Goal: Task Accomplishment & Management: Use online tool/utility

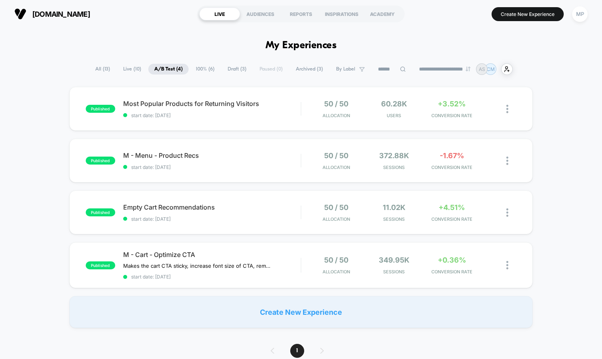
click at [197, 72] on span "100% ( 6 )" at bounding box center [205, 69] width 31 height 11
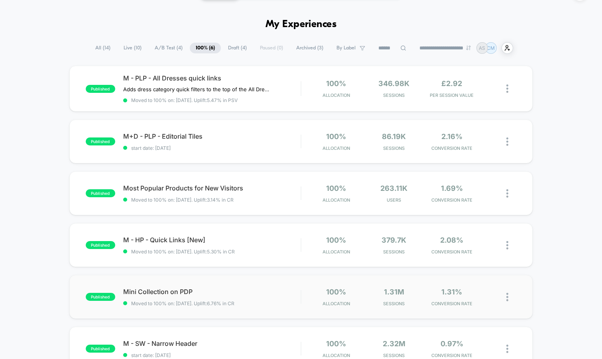
scroll to position [20, 0]
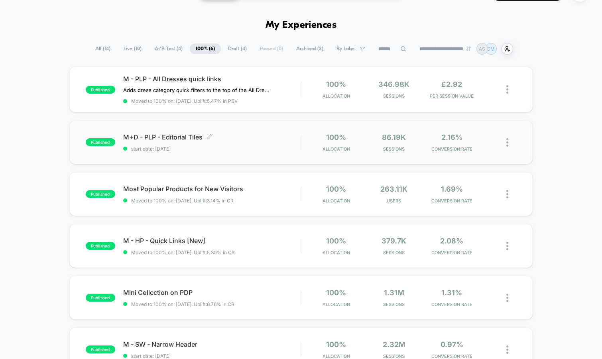
click at [233, 140] on div "M+D - PLP - Editorial Tiles Click to edit experience details Click to edit expe…" at bounding box center [212, 142] width 178 height 19
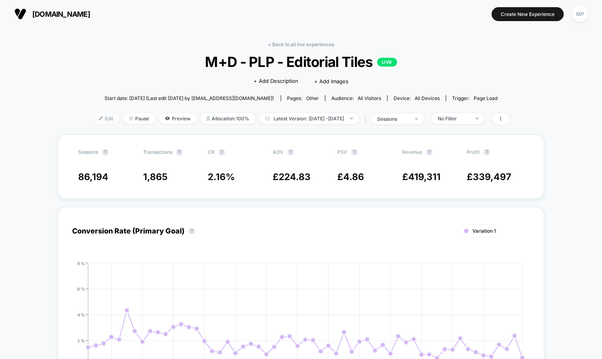
click at [95, 120] on span "Edit" at bounding box center [106, 118] width 26 height 11
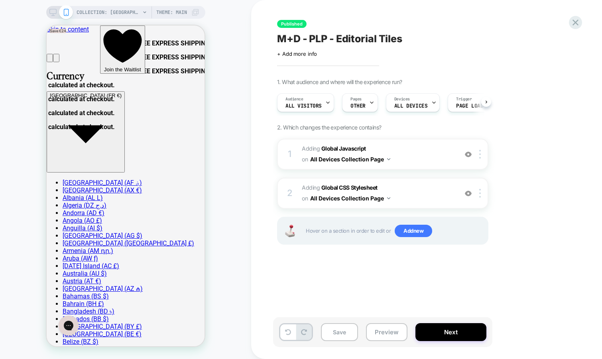
scroll to position [0, 0]
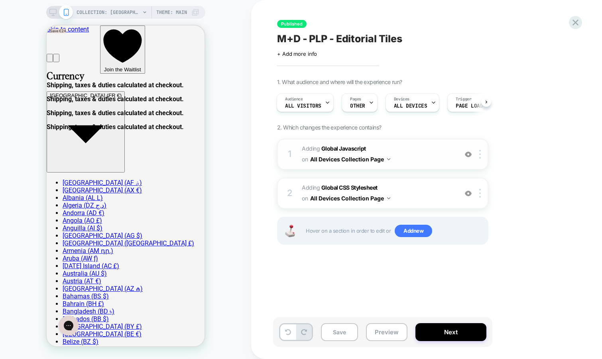
click at [409, 157] on span "Adding Global Javascript on All Devices Collection Page" at bounding box center [378, 154] width 152 height 22
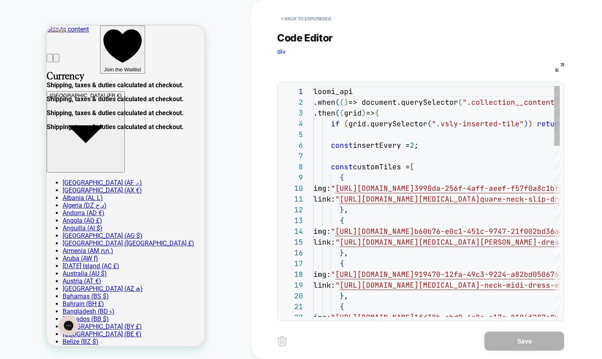
scroll to position [108, 0]
click at [558, 68] on img at bounding box center [559, 67] width 9 height 9
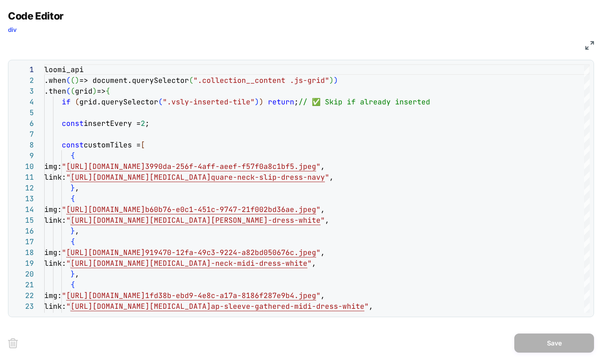
click at [586, 46] on img at bounding box center [589, 45] width 9 height 9
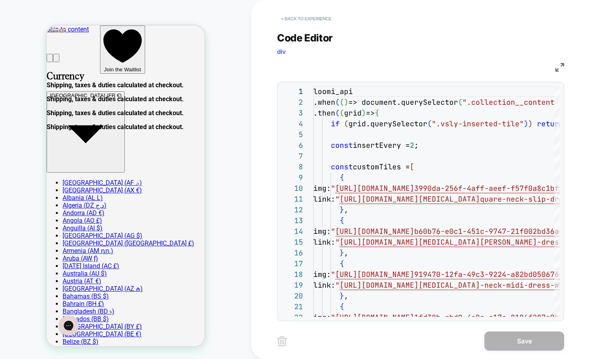
click at [312, 16] on button "< Back to experience" at bounding box center [306, 18] width 58 height 13
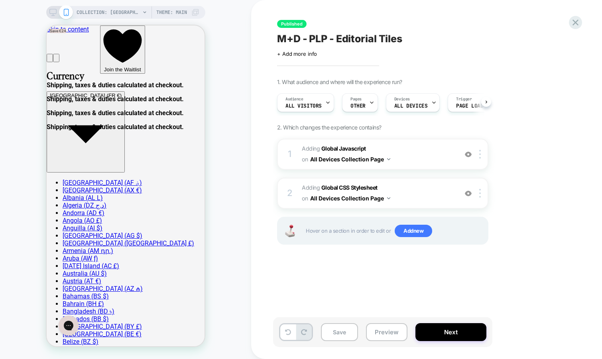
scroll to position [0, 0]
click at [356, 106] on span "OTHER" at bounding box center [357, 106] width 15 height 6
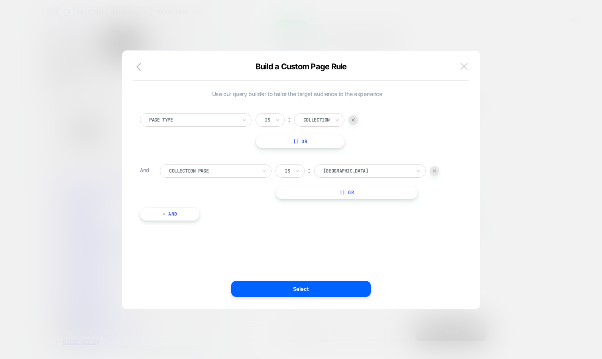
click at [466, 67] on img at bounding box center [463, 66] width 7 height 7
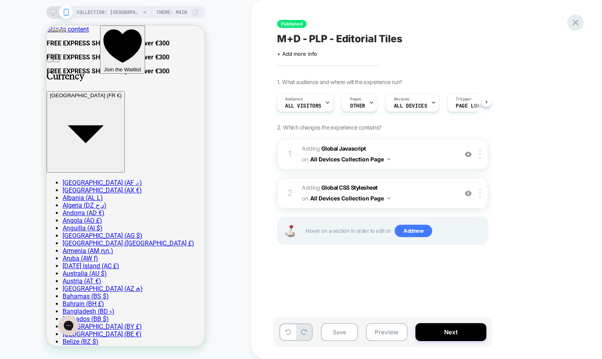
click at [575, 26] on icon at bounding box center [575, 22] width 11 height 11
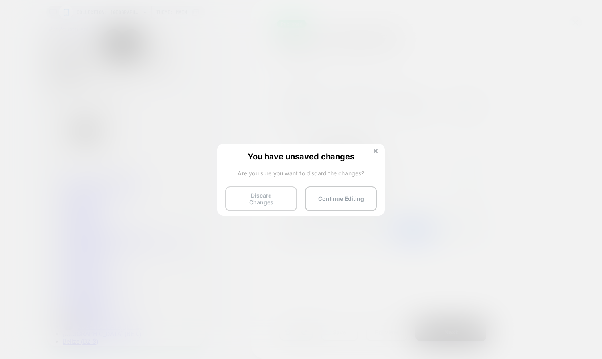
click at [254, 196] on button "Discard Changes" at bounding box center [261, 199] width 72 height 25
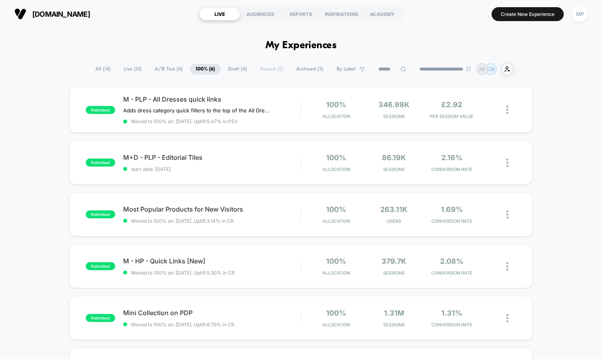
click at [151, 66] on span "A/B Test ( 4 )" at bounding box center [169, 69] width 40 height 11
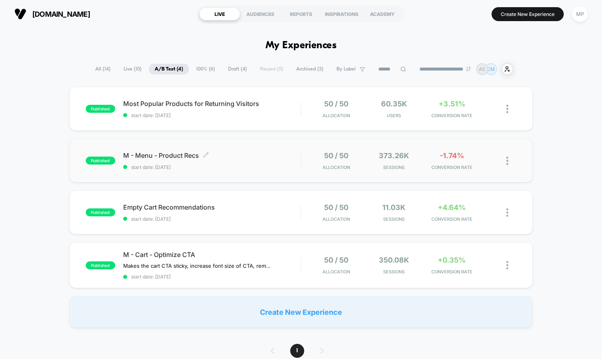
click at [238, 167] on span "start date: [DATE]" at bounding box center [212, 167] width 178 height 6
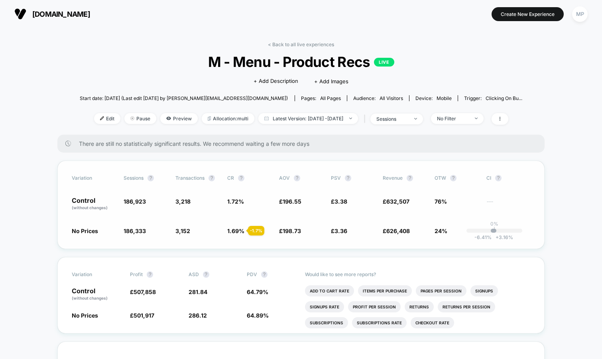
drag, startPoint x: 98, startPoint y: 231, endPoint x: 75, endPoint y: 231, distance: 23.5
click at [75, 231] on span "No Prices" at bounding box center [94, 231] width 44 height 8
click at [214, 118] on span "Allocation: multi" at bounding box center [228, 118] width 53 height 11
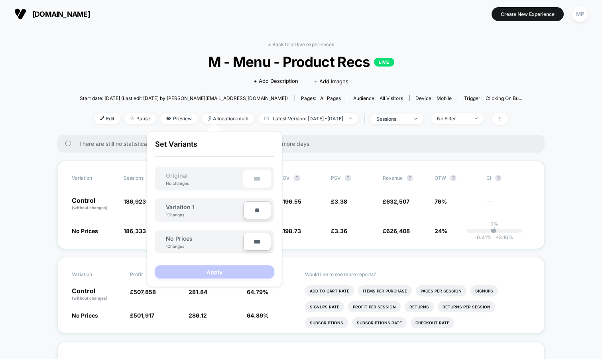
click at [87, 88] on div "< Back to all live experiences M - Menu - Product Recs LIVE Click to edit exper…" at bounding box center [301, 87] width 443 height 93
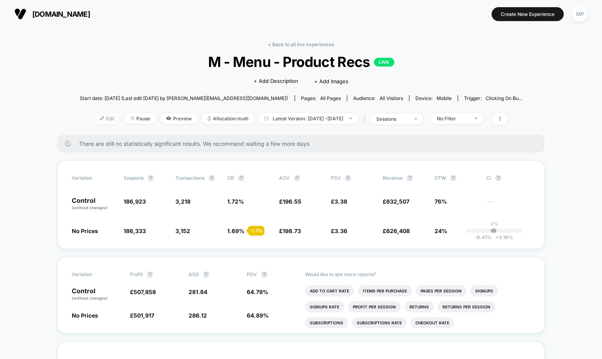
click at [94, 120] on span "Edit" at bounding box center [107, 118] width 26 height 11
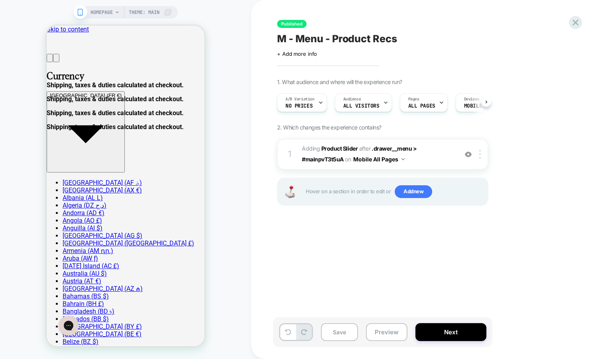
scroll to position [0, 0]
click at [462, 328] on button "Next" at bounding box center [450, 332] width 71 height 18
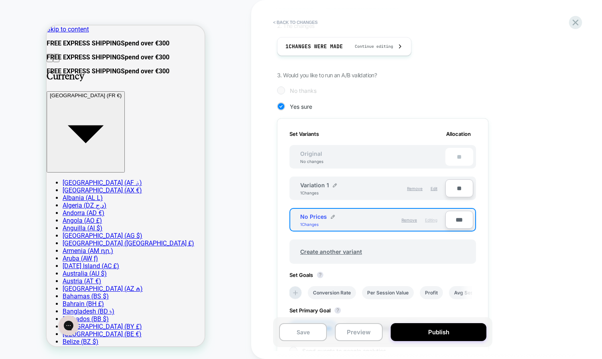
scroll to position [149, 0]
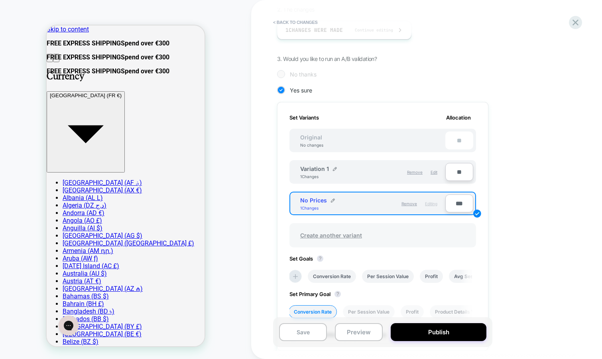
click at [324, 235] on span "Create another variant" at bounding box center [331, 235] width 78 height 19
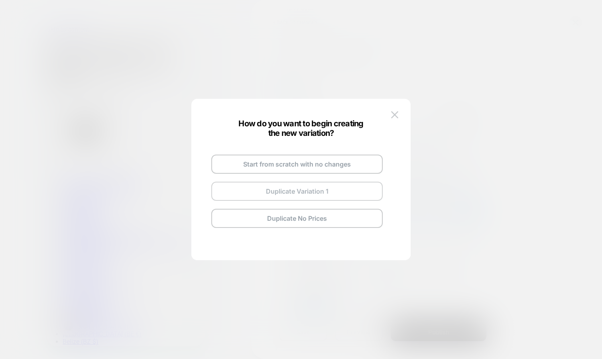
click at [274, 194] on button "Duplicate Variation 1" at bounding box center [296, 191] width 171 height 19
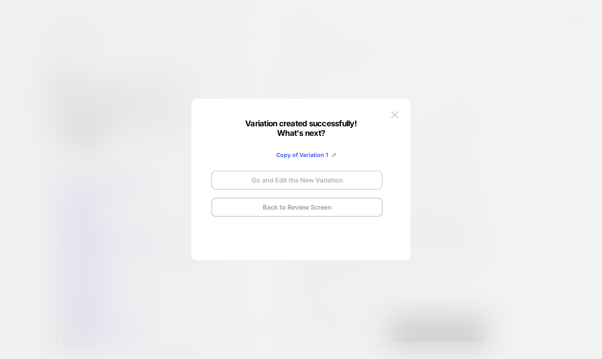
click at [316, 183] on button "Go and Edit the New Variation" at bounding box center [296, 180] width 171 height 19
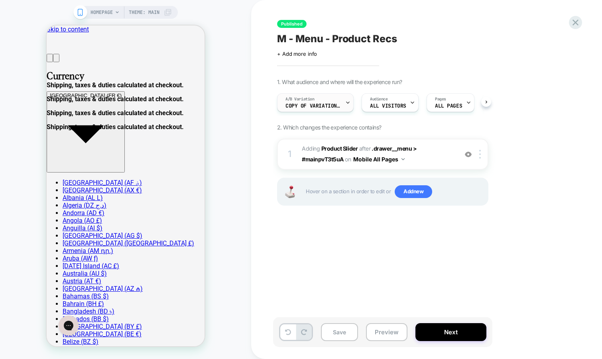
scroll to position [0, 0]
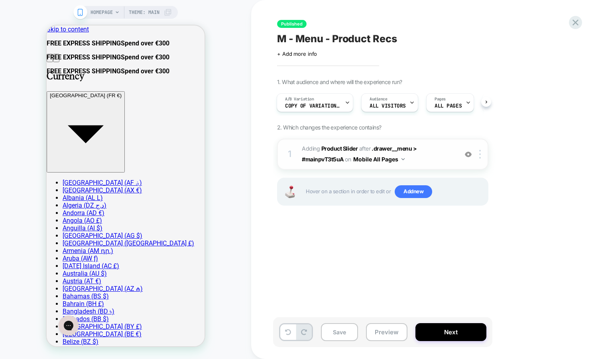
click at [468, 156] on img at bounding box center [468, 154] width 7 height 7
click at [482, 155] on div at bounding box center [481, 154] width 13 height 9
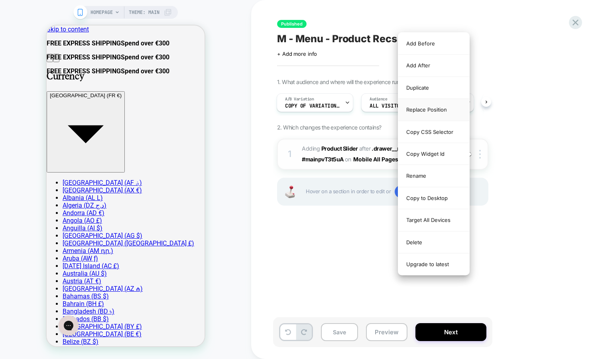
click at [438, 109] on div "Replace Position" at bounding box center [433, 110] width 71 height 22
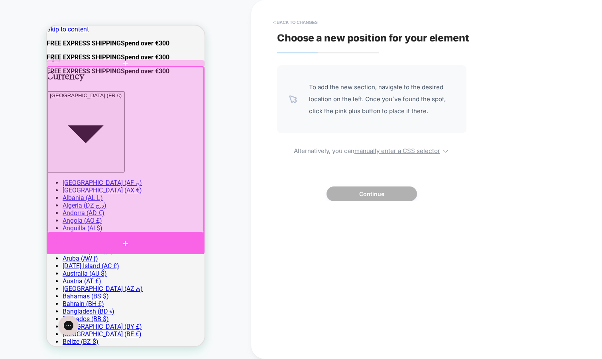
click at [165, 241] on div at bounding box center [126, 243] width 158 height 21
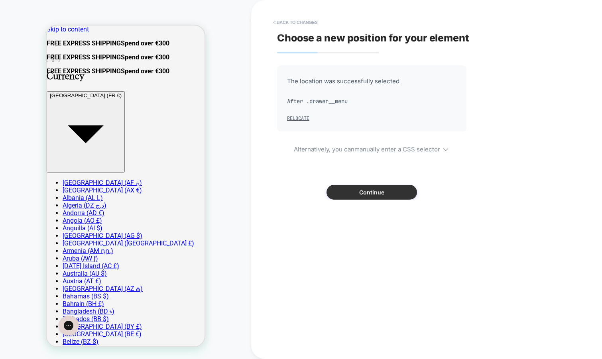
click at [350, 191] on button "Continue" at bounding box center [371, 192] width 90 height 15
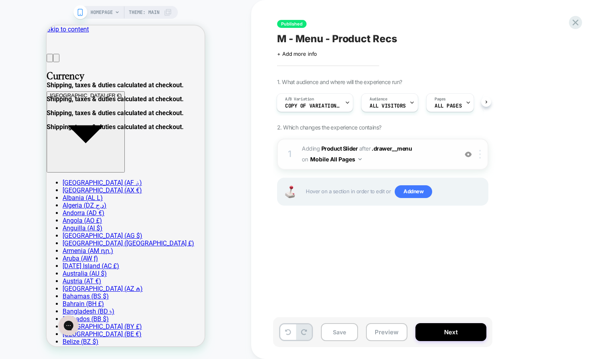
click at [480, 153] on img at bounding box center [480, 154] width 2 height 9
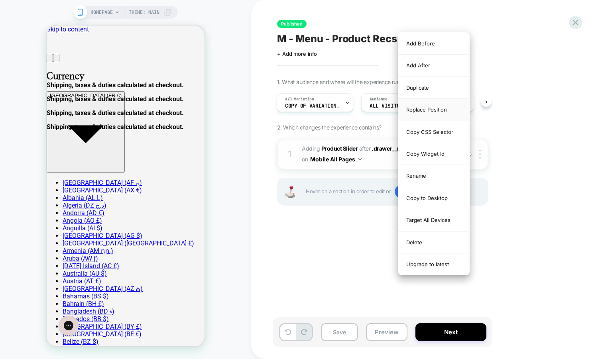
click at [445, 110] on div "Replace Position" at bounding box center [433, 110] width 71 height 22
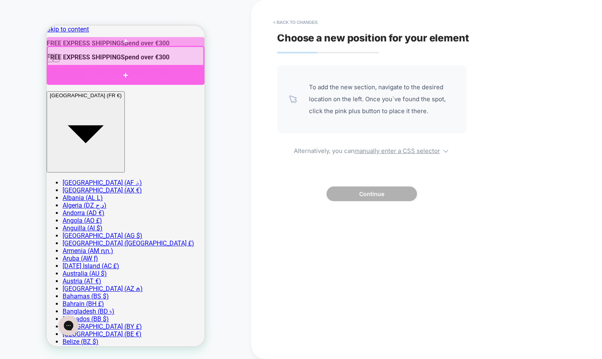
click at [138, 76] on div at bounding box center [126, 75] width 158 height 19
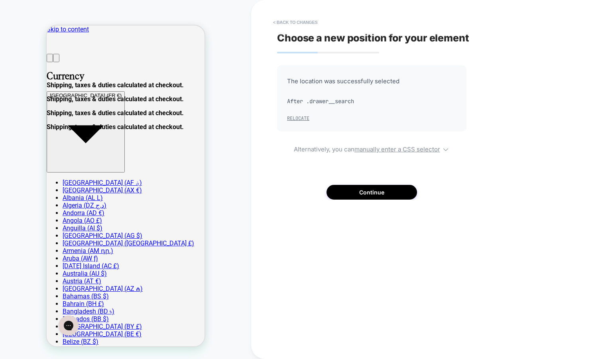
click at [297, 118] on button "Relocate" at bounding box center [298, 118] width 22 height 6
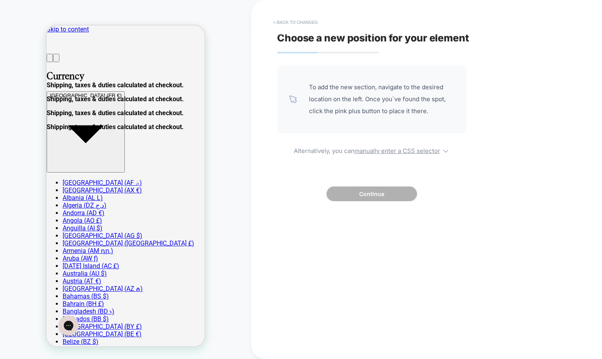
click at [307, 23] on button "< Back to changes" at bounding box center [295, 22] width 53 height 13
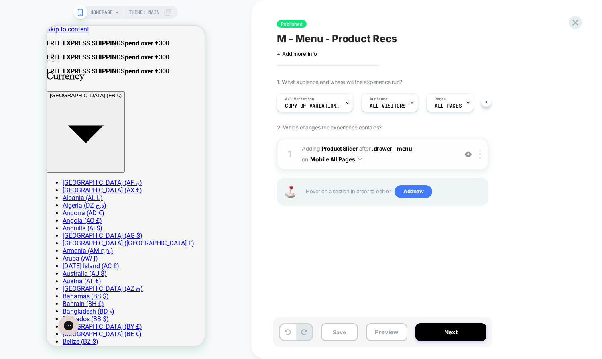
click at [469, 154] on img at bounding box center [468, 154] width 7 height 7
click at [480, 156] on img at bounding box center [480, 154] width 2 height 9
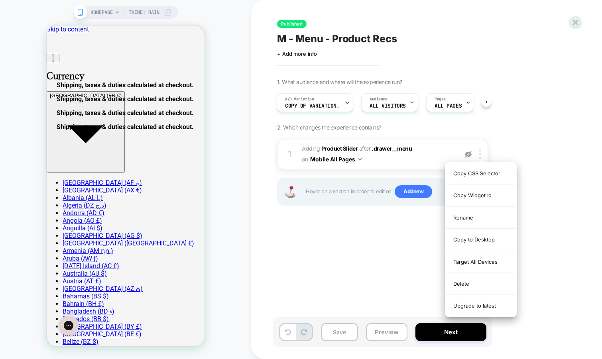
click at [390, 243] on div "Published M - Menu - Product Recs Click to edit experience details + Add more i…" at bounding box center [422, 179] width 299 height 343
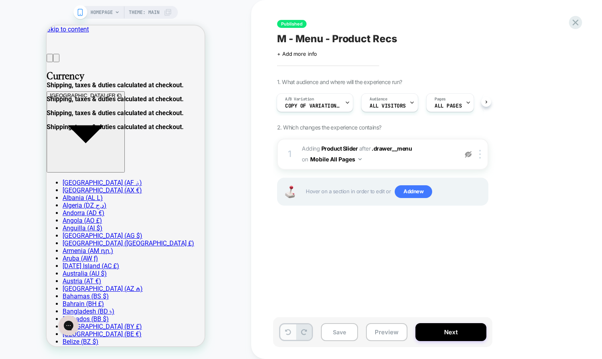
click at [284, 327] on button at bounding box center [288, 332] width 16 height 16
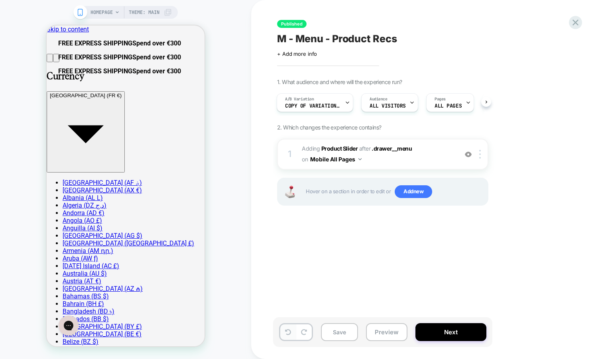
click at [286, 332] on icon at bounding box center [288, 332] width 6 height 6
click at [480, 152] on img at bounding box center [480, 154] width 2 height 9
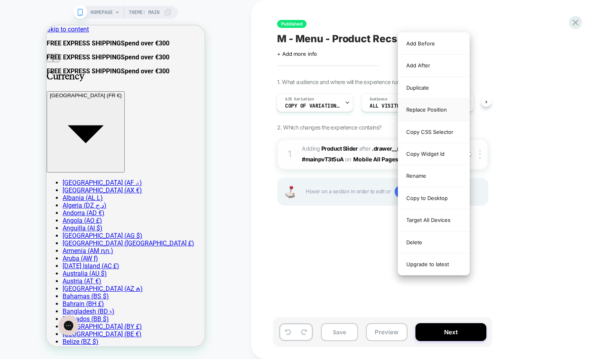
click at [435, 110] on div "Replace Position" at bounding box center [433, 110] width 71 height 22
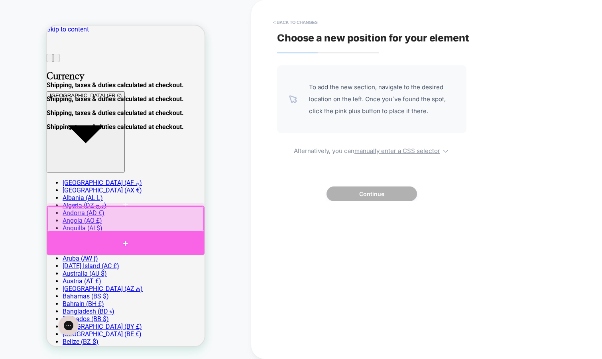
click at [147, 244] on div at bounding box center [126, 243] width 158 height 23
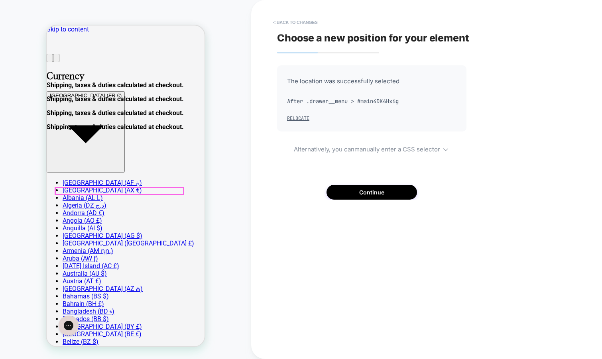
scroll to position [71, 0]
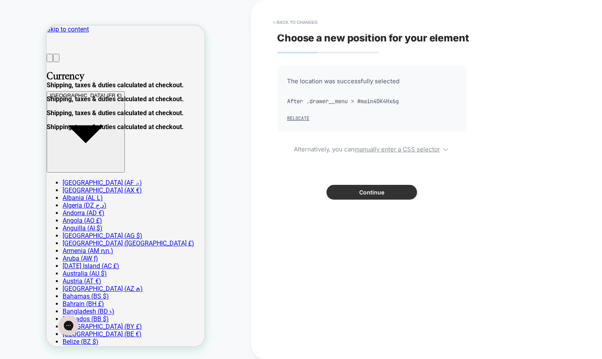
click at [349, 193] on button "Continue" at bounding box center [371, 192] width 90 height 15
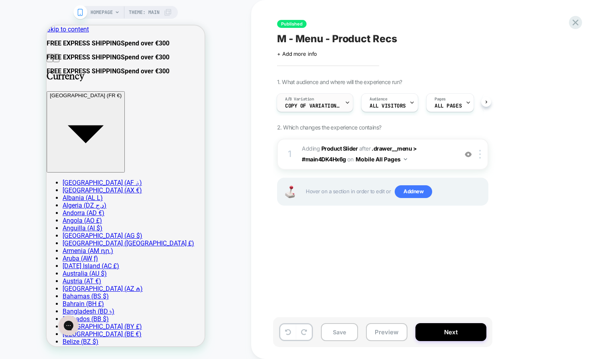
click at [348, 104] on icon at bounding box center [347, 102] width 5 height 5
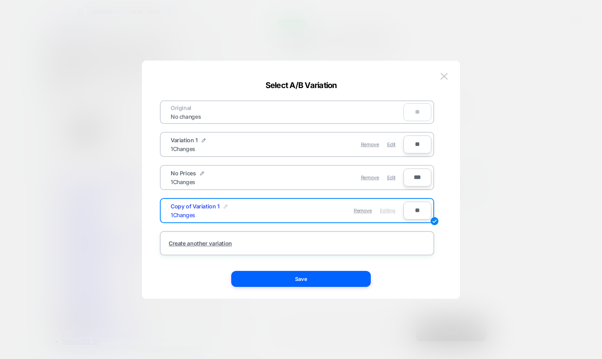
click at [224, 206] on img at bounding box center [226, 206] width 4 height 4
click at [206, 210] on input "**********" at bounding box center [200, 211] width 58 height 16
type input "**********"
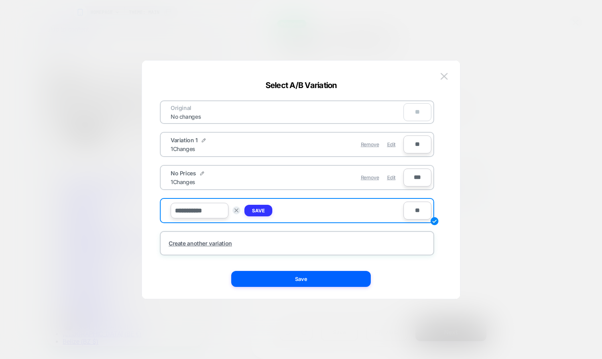
click at [261, 206] on button "Save" at bounding box center [258, 211] width 28 height 12
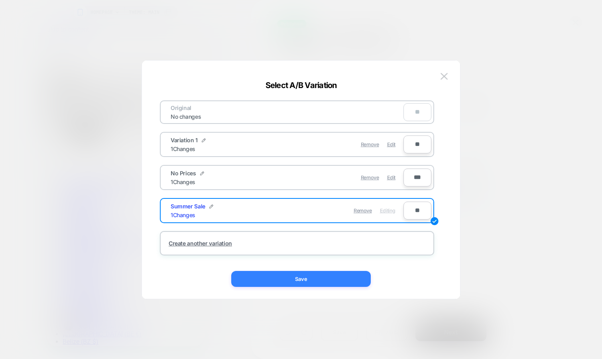
click at [307, 282] on button "Save" at bounding box center [301, 279] width 140 height 16
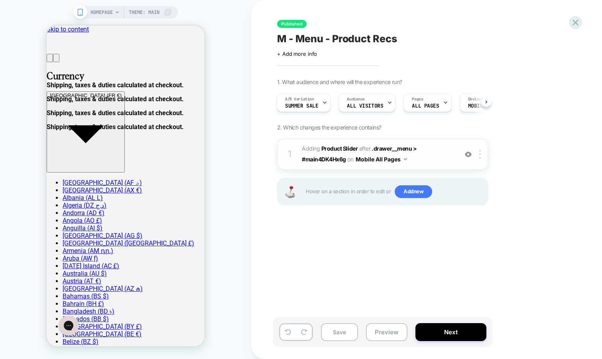
click at [440, 163] on span "#_loomi_addon_1748513949468 Adding Product Slider AFTER .drawer__menu > #main4D…" at bounding box center [378, 154] width 152 height 22
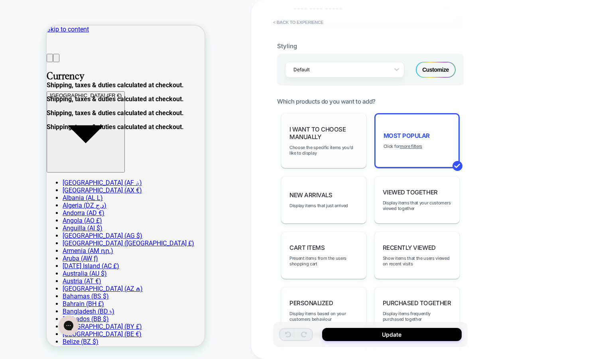
scroll to position [317, 0]
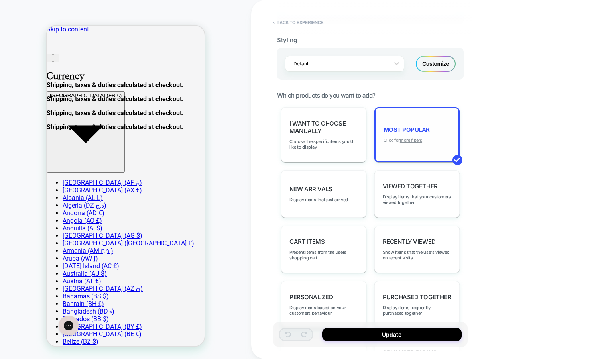
click at [409, 139] on u "more filters" at bounding box center [411, 141] width 22 height 6
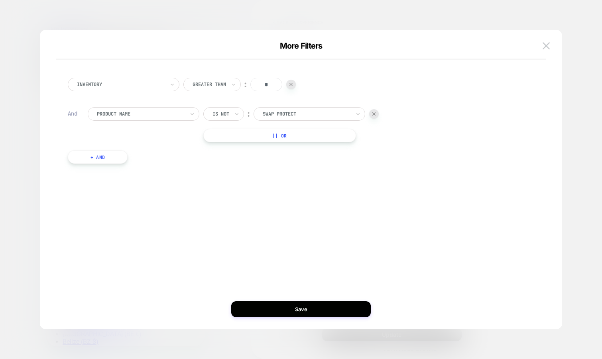
click at [126, 158] on button "+ And" at bounding box center [98, 157] width 60 height 14
click at [139, 167] on div at bounding box center [141, 164] width 88 height 7
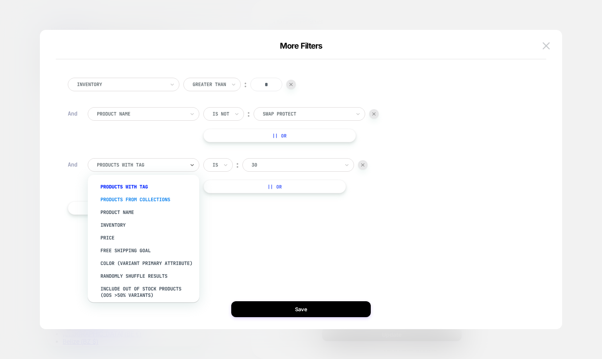
click at [141, 197] on div "products from collections" at bounding box center [148, 199] width 104 height 13
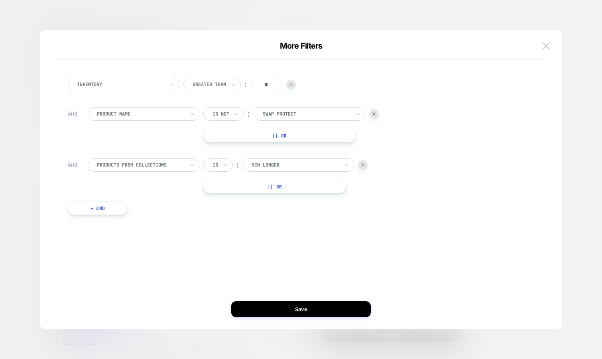
click at [276, 165] on div at bounding box center [296, 164] width 88 height 7
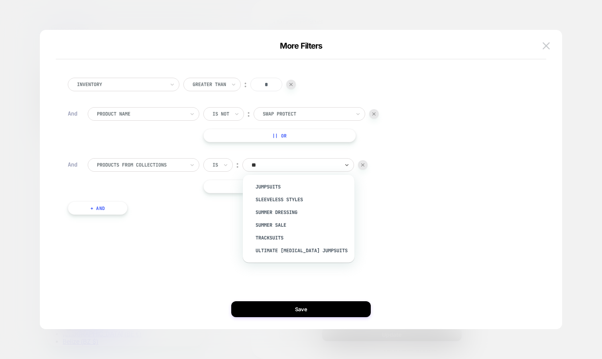
type input "***"
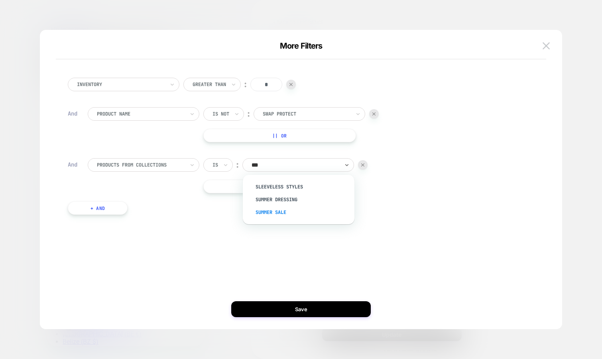
click at [287, 214] on div "Summer Sale" at bounding box center [303, 212] width 104 height 13
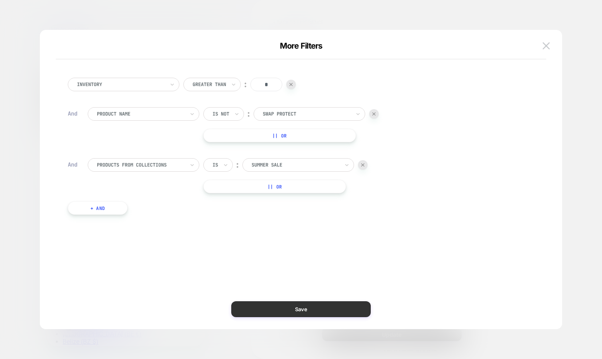
click at [261, 312] on button "Save" at bounding box center [301, 309] width 140 height 16
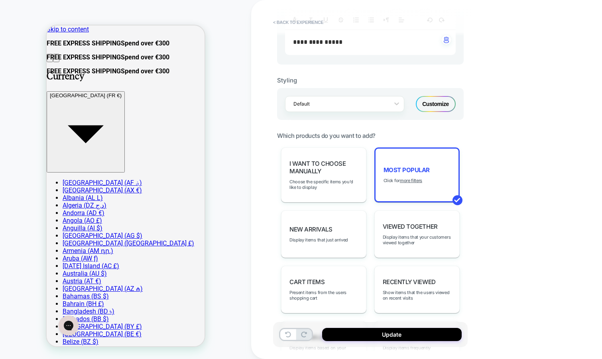
scroll to position [276, 0]
click at [434, 103] on div "Customize" at bounding box center [436, 105] width 40 height 16
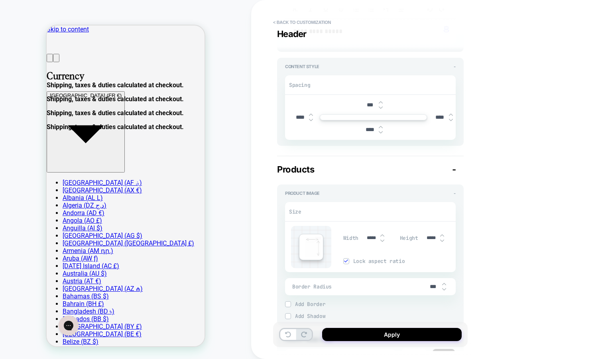
scroll to position [0, 0]
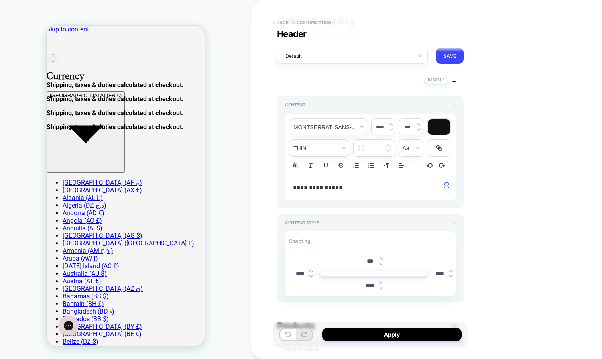
type textarea "*"
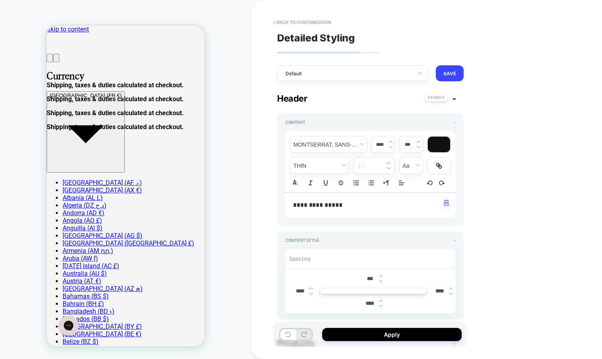
click at [342, 207] on span "**********" at bounding box center [317, 205] width 49 height 6
type input "****"
type input "******"
drag, startPoint x: 352, startPoint y: 206, endPoint x: 280, endPoint y: 206, distance: 71.7
click at [280, 206] on div "**********" at bounding box center [370, 170] width 187 height 112
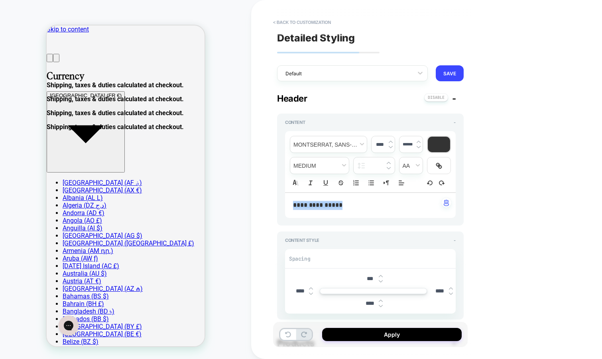
type textarea "*"
click at [354, 336] on button "Apply" at bounding box center [392, 334] width 140 height 13
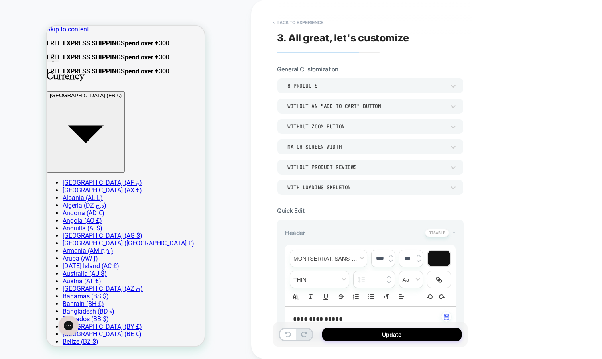
click at [354, 336] on button "Update" at bounding box center [392, 334] width 140 height 13
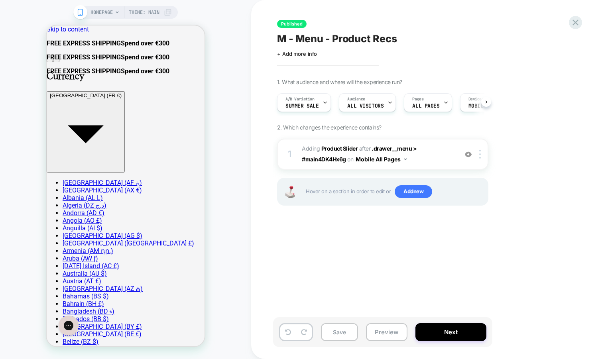
scroll to position [0, 0]
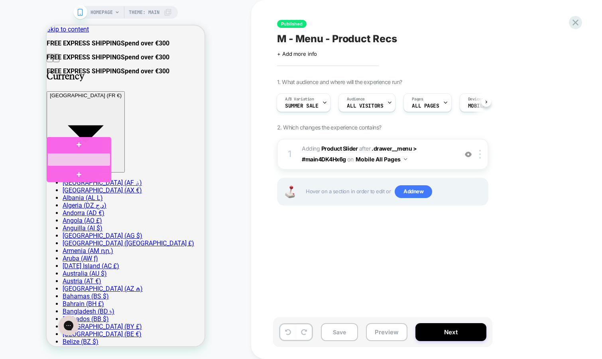
scroll to position [4514, 0]
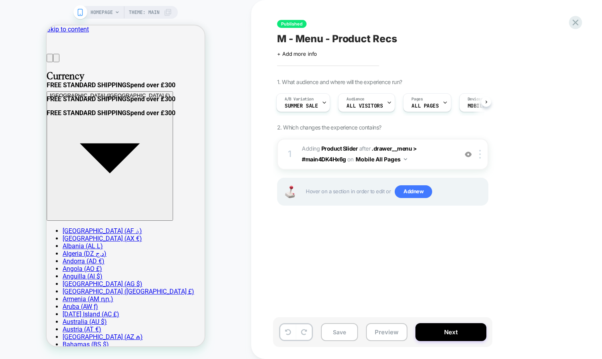
scroll to position [0, 0]
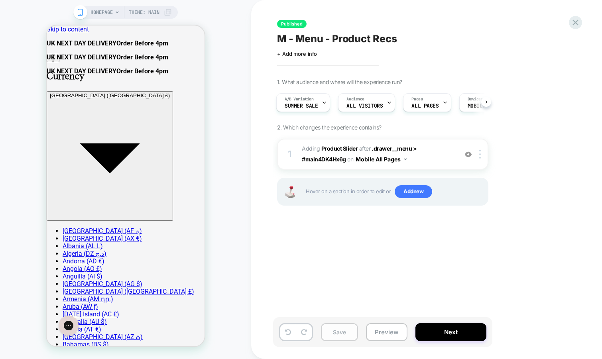
click at [342, 333] on button "Save" at bounding box center [339, 332] width 37 height 18
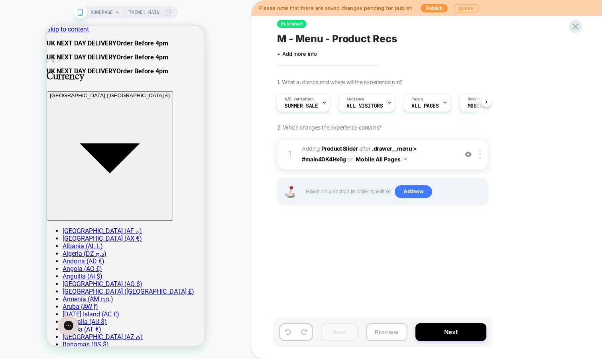
click at [384, 334] on button "Preview" at bounding box center [386, 332] width 41 height 18
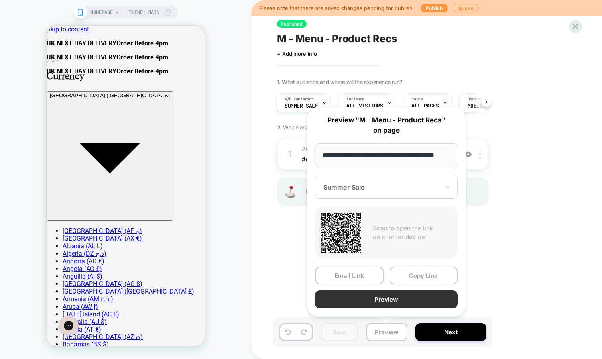
click at [371, 300] on button "Preview" at bounding box center [386, 300] width 143 height 18
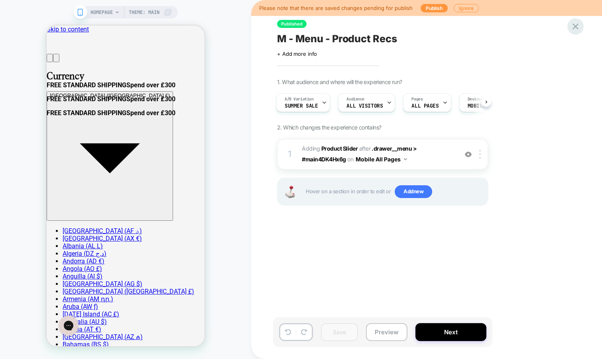
click at [574, 31] on icon at bounding box center [575, 26] width 11 height 11
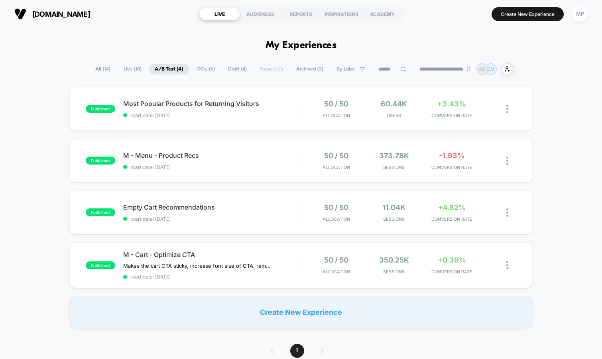
click at [193, 68] on span "100% ( 6 )" at bounding box center [205, 69] width 31 height 11
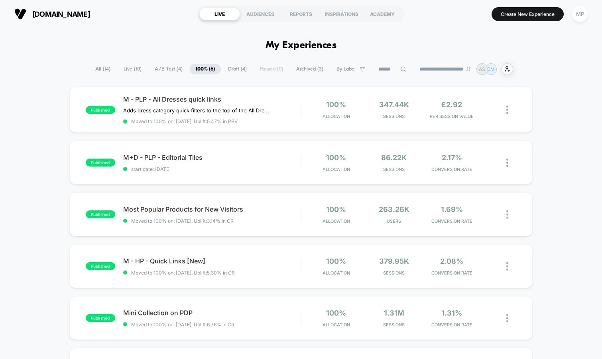
click at [158, 68] on span "A/B Test ( 4 )" at bounding box center [169, 69] width 40 height 11
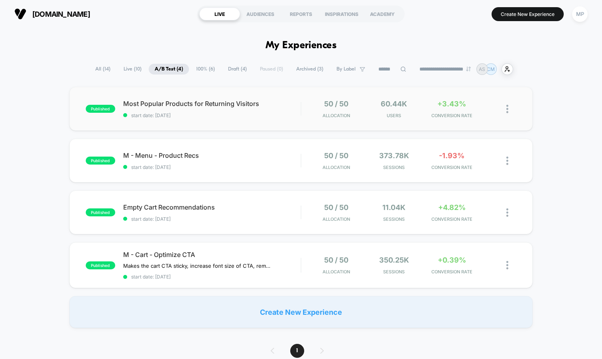
click at [210, 119] on div "published Most Popular Products for Returning Visitors start date: [DATE] 50 / …" at bounding box center [301, 109] width 464 height 44
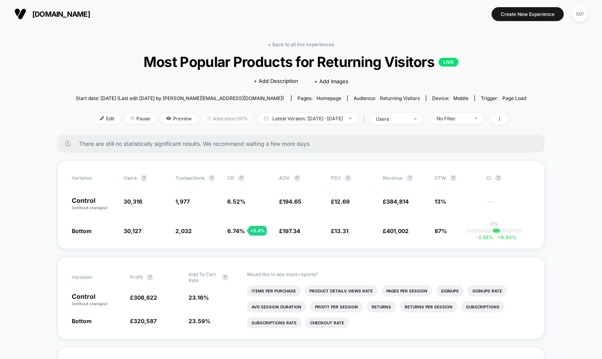
click at [208, 118] on span "Allocation: 50%" at bounding box center [228, 118] width 52 height 11
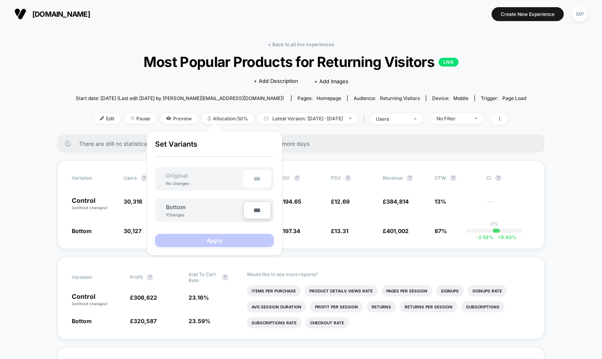
click at [257, 210] on input "***" at bounding box center [257, 210] width 28 height 18
type input "***"
type input "**"
type input "***"
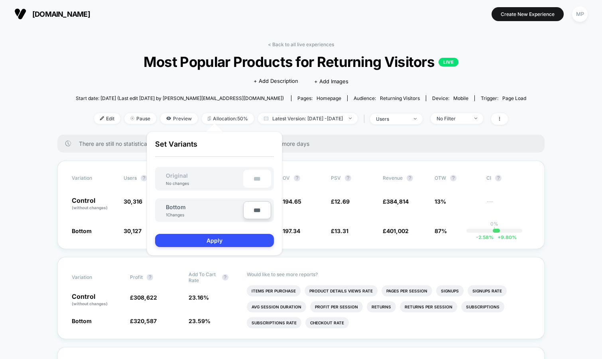
type input "**"
type input "****"
click at [200, 240] on button "Apply" at bounding box center [214, 240] width 119 height 13
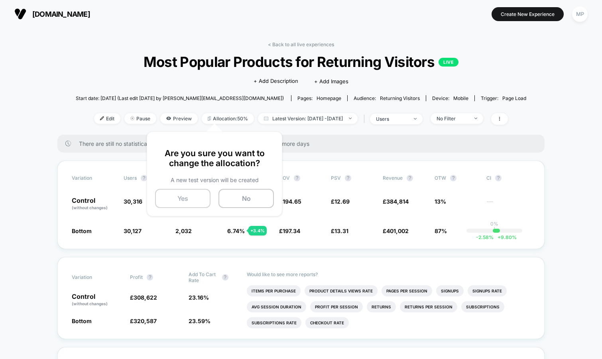
click at [182, 197] on button "Yes" at bounding box center [182, 198] width 55 height 19
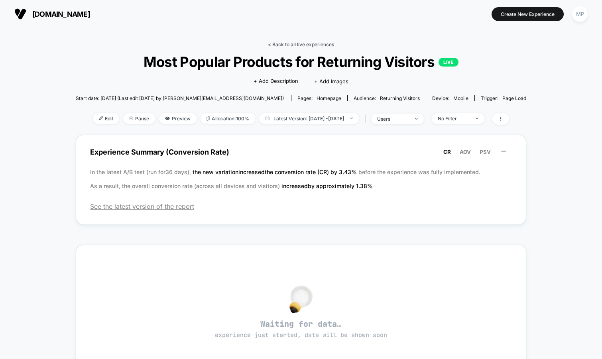
click at [293, 42] on link "< Back to all live experiences" at bounding box center [301, 44] width 66 height 6
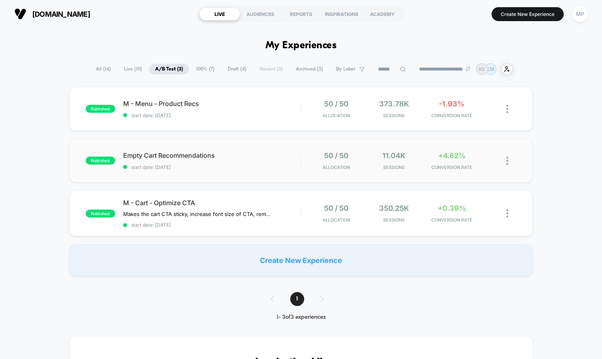
click at [217, 173] on div "published Empty Cart Recommendations start date: [DATE] 50 / 50 Allocation 11.0…" at bounding box center [301, 161] width 464 height 44
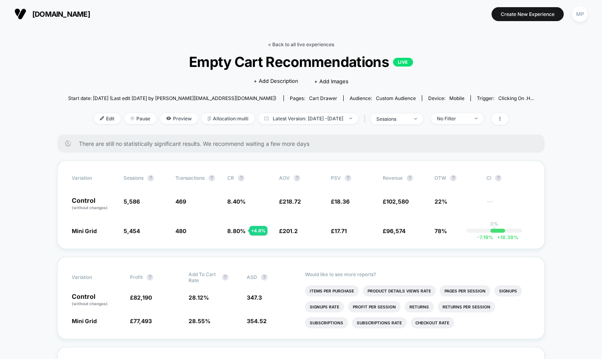
click at [277, 45] on link "< Back to all live experiences" at bounding box center [301, 44] width 66 height 6
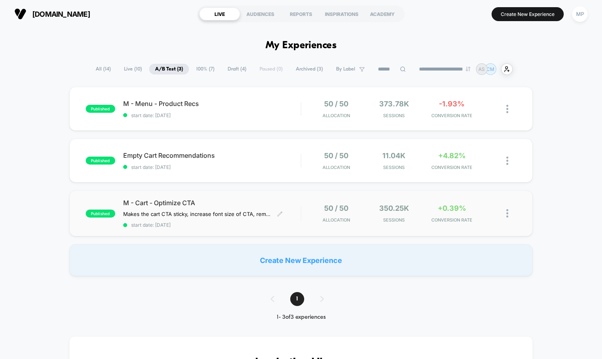
click at [197, 225] on span "start date: [DATE]" at bounding box center [212, 225] width 178 height 6
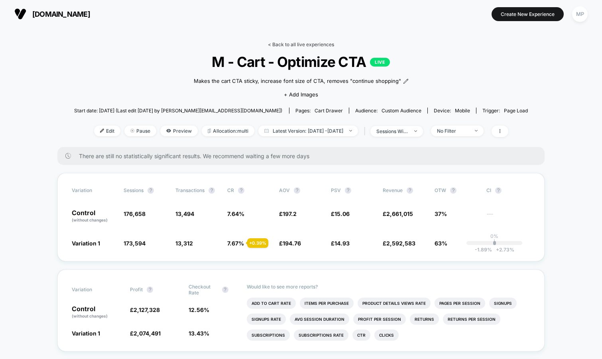
click at [289, 41] on link "< Back to all live experiences" at bounding box center [301, 44] width 66 height 6
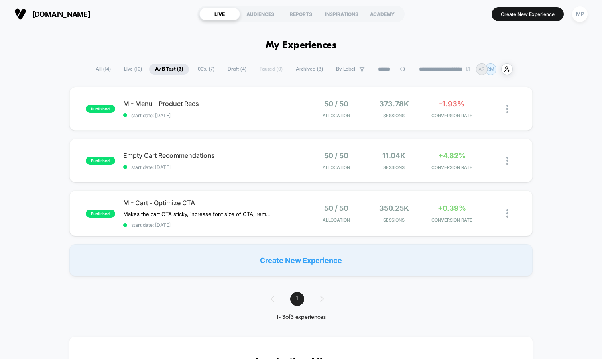
click at [232, 68] on span "Draft ( 4 )" at bounding box center [237, 69] width 31 height 11
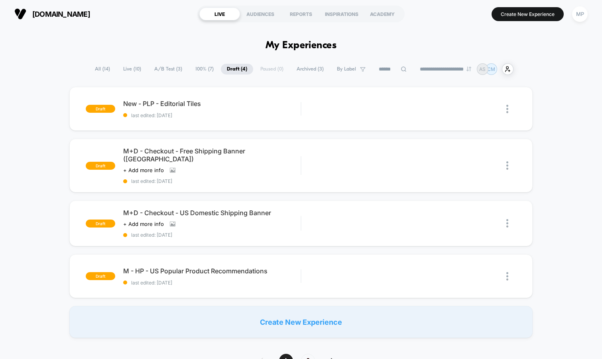
click at [157, 69] on span "A/B Test ( 3 )" at bounding box center [168, 69] width 40 height 11
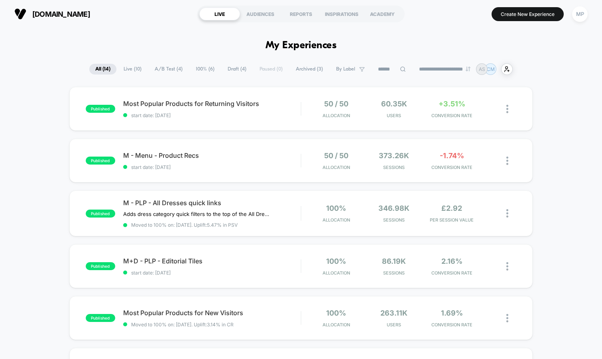
click at [205, 67] on span "100% ( 6 )" at bounding box center [205, 69] width 31 height 11
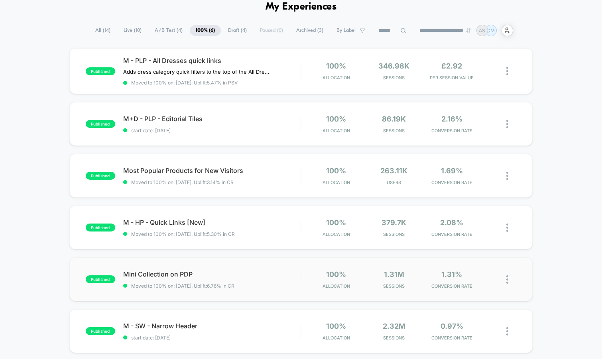
scroll to position [41, 0]
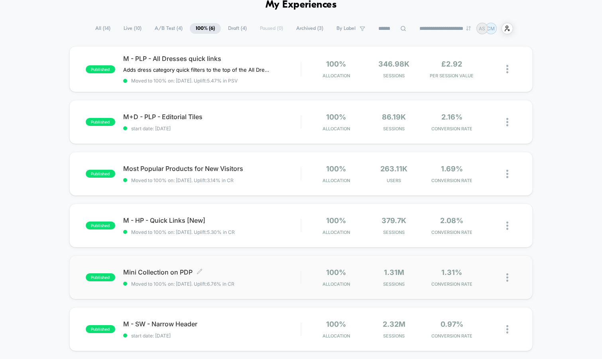
click at [255, 273] on span "Mini Collection on PDP Click to edit experience details" at bounding box center [212, 272] width 178 height 8
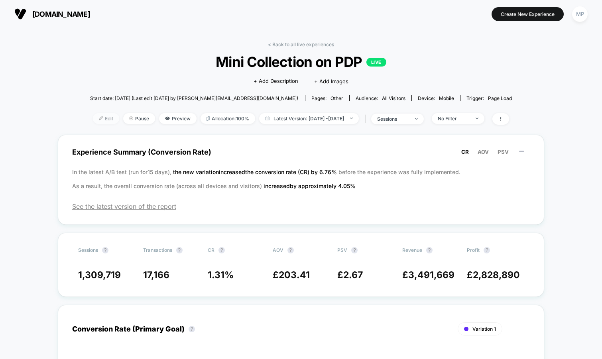
click at [93, 121] on span "Edit" at bounding box center [106, 118] width 26 height 11
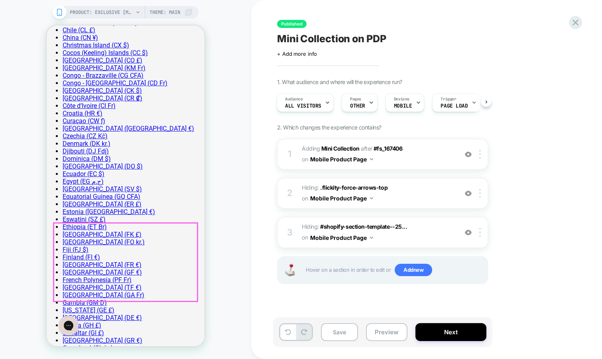
scroll to position [477, 0]
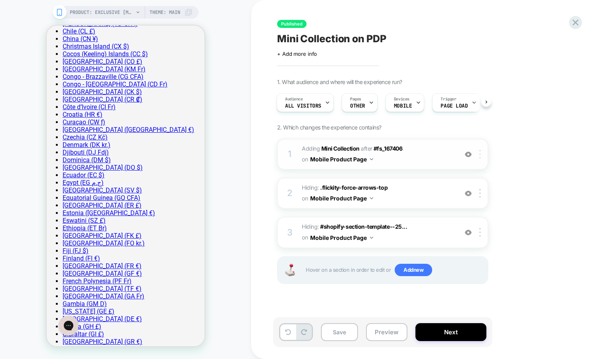
click at [480, 155] on img at bounding box center [480, 154] width 2 height 9
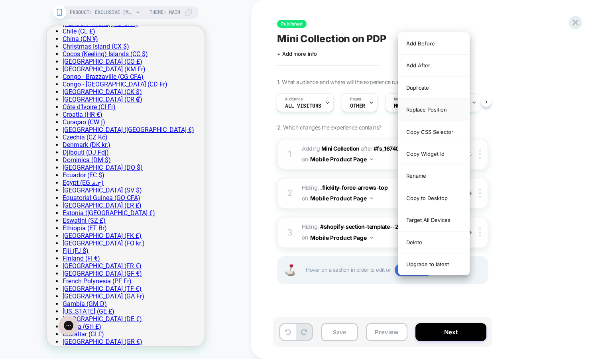
click at [454, 108] on div "Replace Position" at bounding box center [433, 110] width 71 height 22
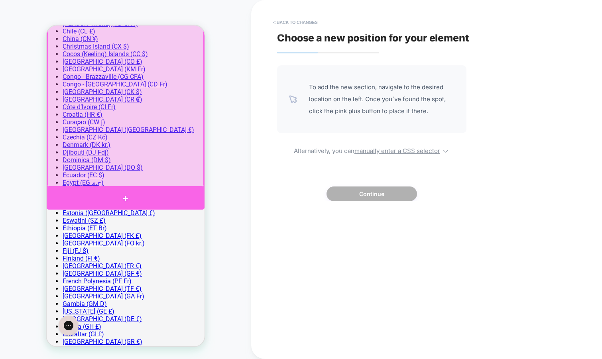
click at [187, 189] on div at bounding box center [126, 198] width 158 height 22
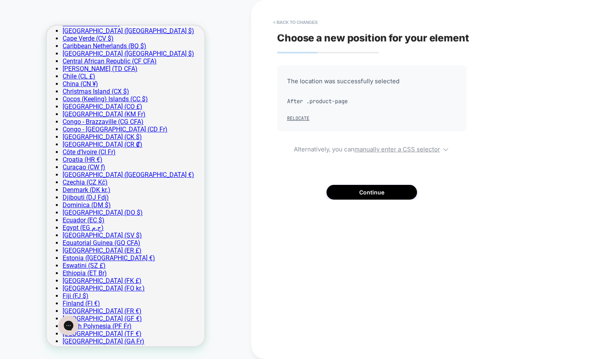
scroll to position [424, 0]
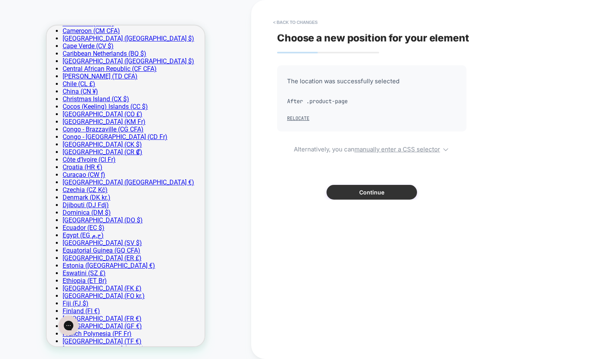
click at [361, 190] on button "Continue" at bounding box center [371, 192] width 90 height 15
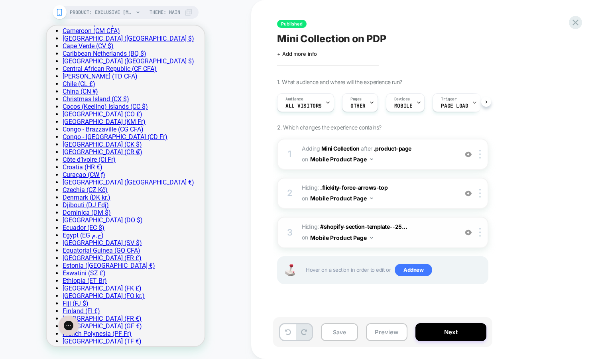
scroll to position [0, 0]
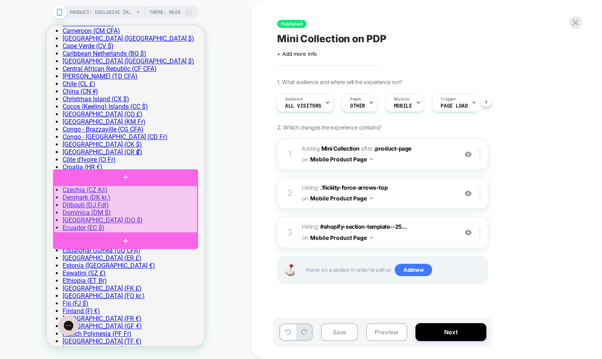
click at [171, 200] on div at bounding box center [125, 209] width 143 height 47
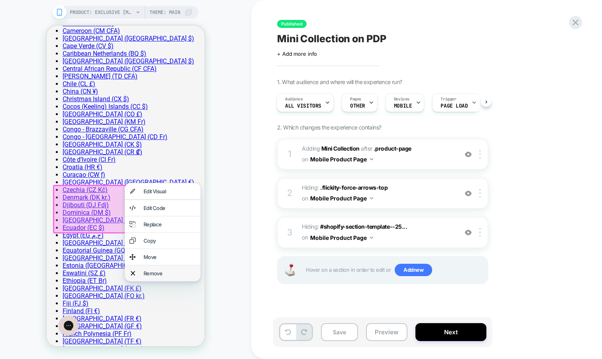
click at [155, 277] on div "Remove" at bounding box center [169, 273] width 52 height 6
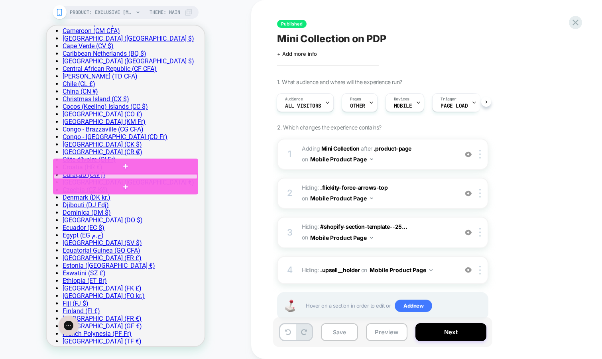
click at [182, 175] on div at bounding box center [125, 176] width 143 height 5
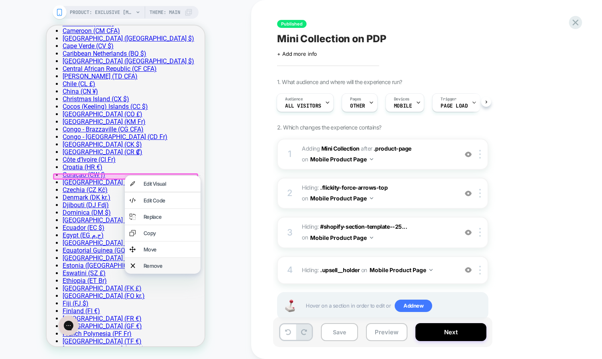
click at [164, 269] on div "Remove" at bounding box center [169, 266] width 52 height 6
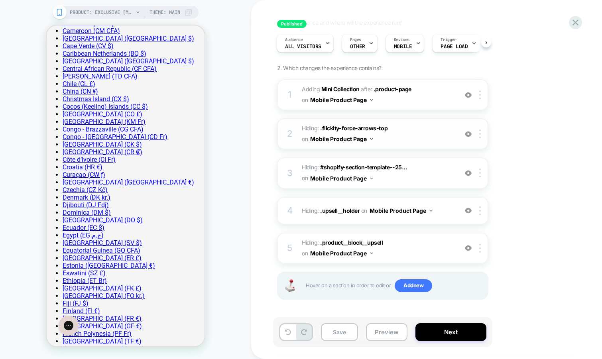
scroll to position [59, 0]
click at [470, 176] on img at bounding box center [468, 173] width 7 height 7
click at [479, 173] on img at bounding box center [480, 173] width 2 height 9
click at [481, 172] on div at bounding box center [481, 173] width 13 height 9
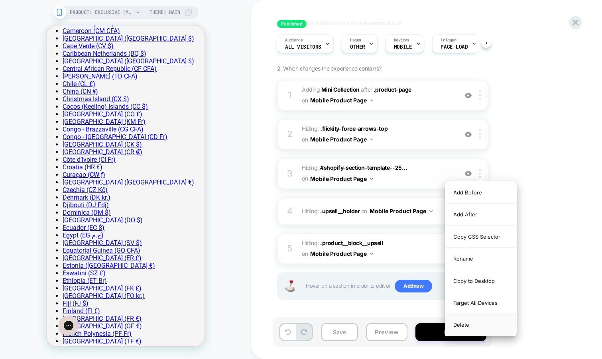
click at [459, 325] on div "Delete" at bounding box center [480, 325] width 71 height 22
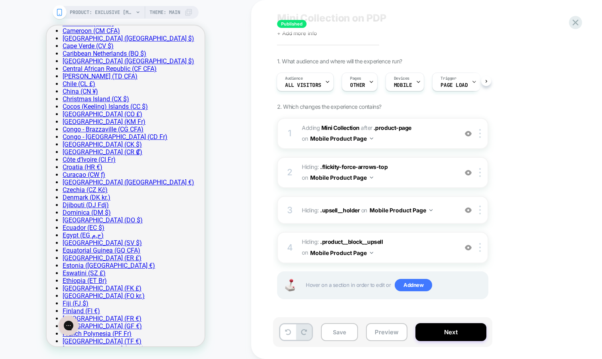
scroll to position [20, 0]
click at [480, 174] on img at bounding box center [480, 173] width 2 height 9
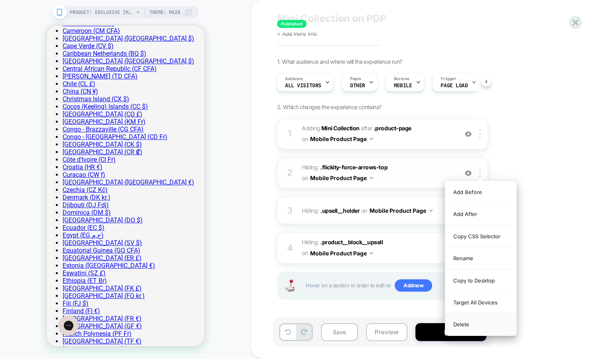
click at [460, 327] on div "Delete" at bounding box center [480, 325] width 71 height 22
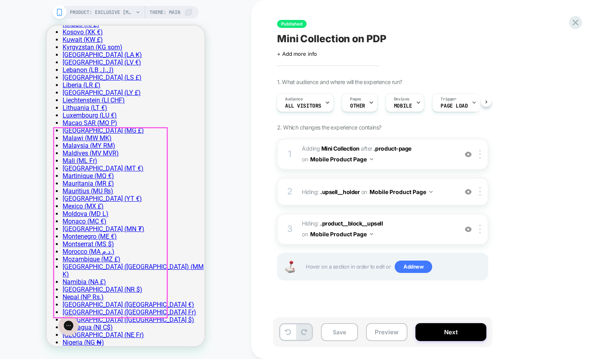
scroll to position [998, 0]
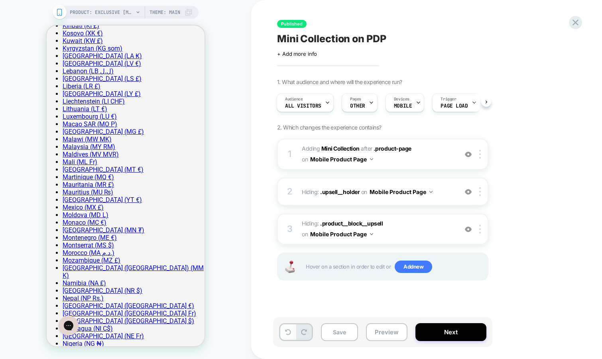
click at [284, 335] on button at bounding box center [288, 332] width 16 height 16
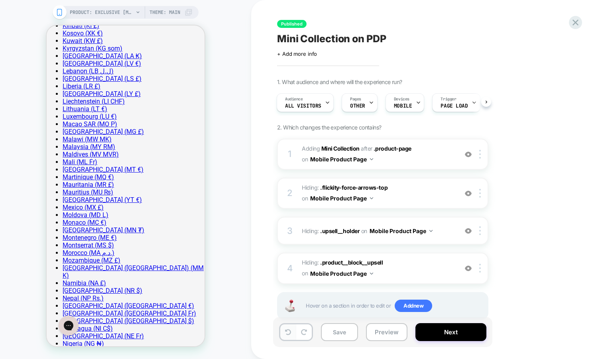
click at [284, 334] on button at bounding box center [288, 332] width 16 height 16
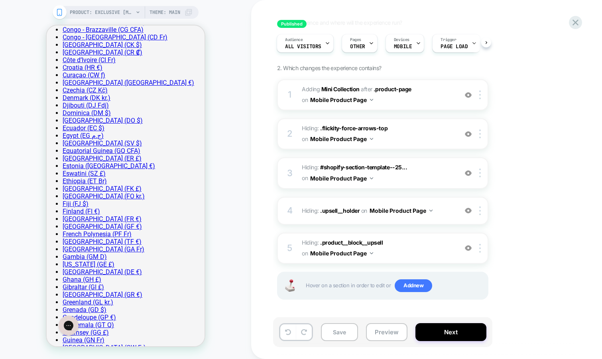
scroll to position [526, 0]
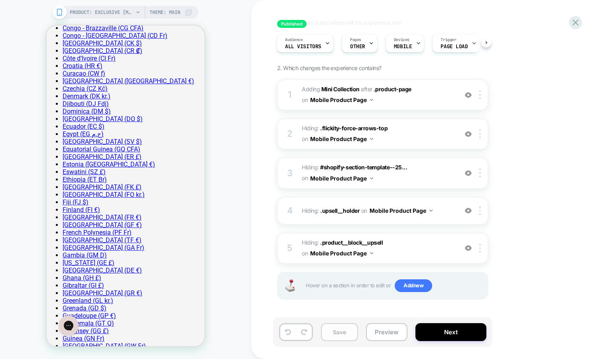
click at [340, 332] on button "Save" at bounding box center [339, 332] width 37 height 18
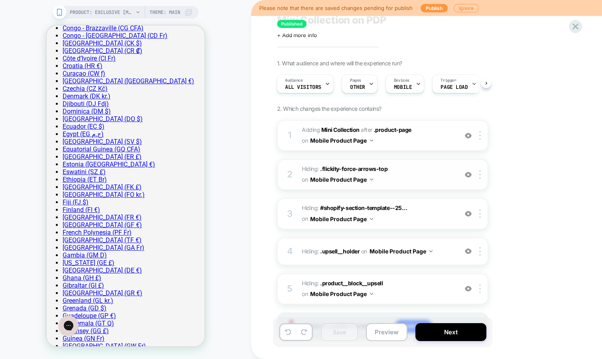
scroll to position [0, 0]
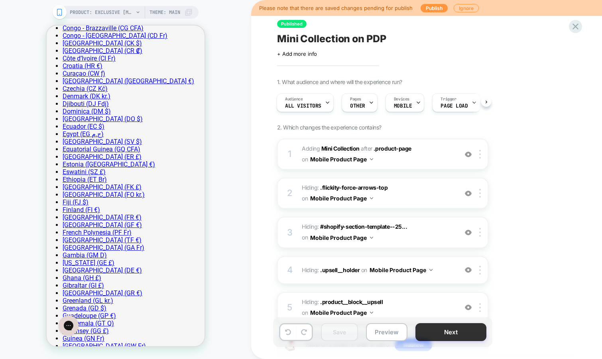
click at [430, 331] on button "Next" at bounding box center [450, 332] width 71 height 18
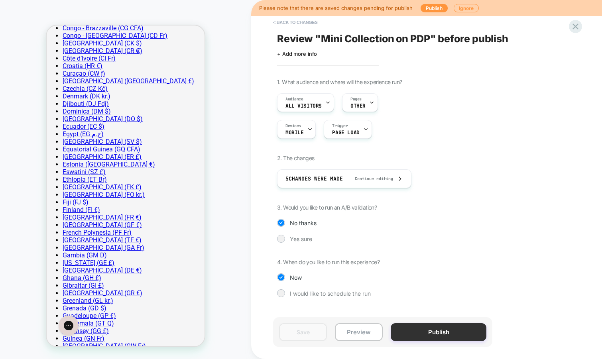
click at [421, 331] on button "Publish" at bounding box center [439, 332] width 96 height 18
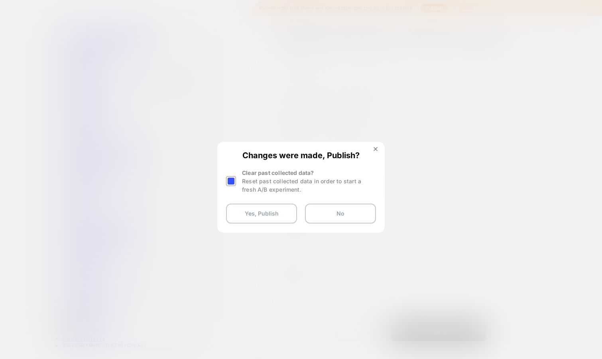
click at [232, 181] on div at bounding box center [231, 181] width 10 height 10
click at [242, 213] on button "Yes, Publish" at bounding box center [261, 214] width 71 height 20
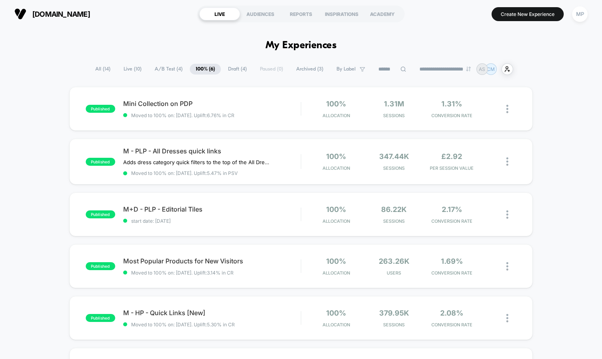
click at [172, 68] on span "A/B Test ( 4 )" at bounding box center [169, 69] width 40 height 11
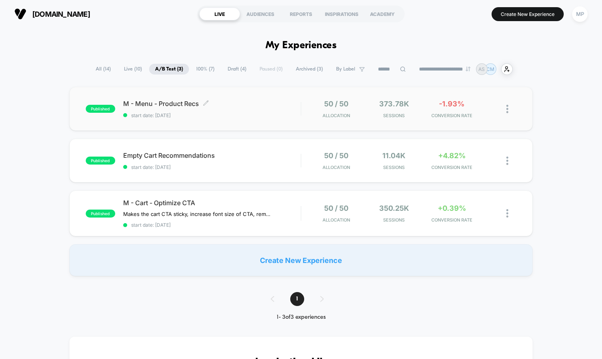
click at [231, 108] on div "M - Menu - Product Recs Click to edit experience details Click to edit experien…" at bounding box center [212, 109] width 178 height 19
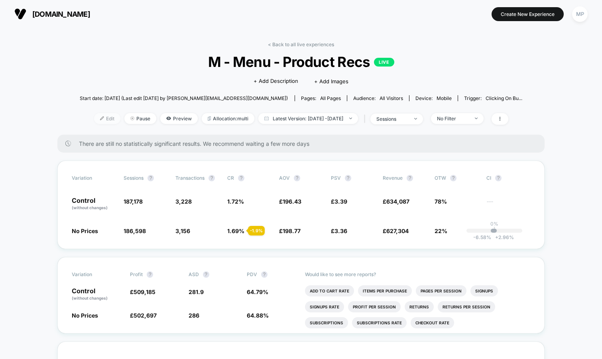
click at [94, 119] on span "Edit" at bounding box center [107, 118] width 26 height 11
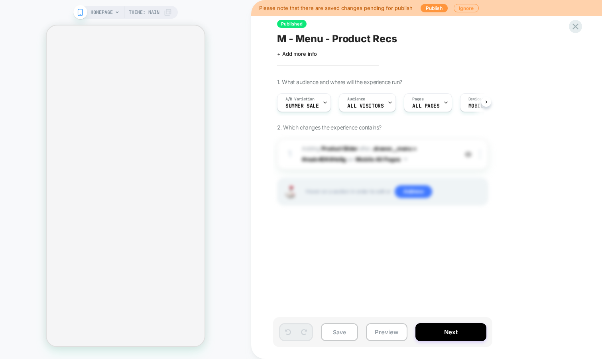
scroll to position [0, 0]
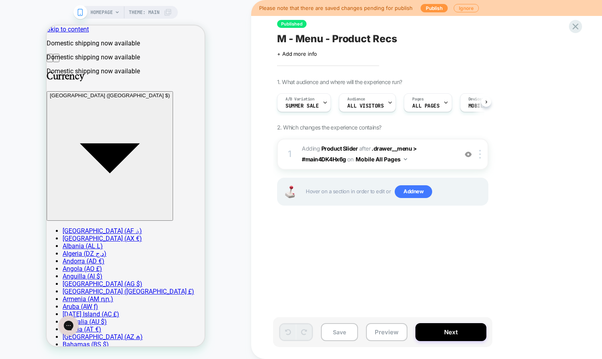
scroll to position [0, 0]
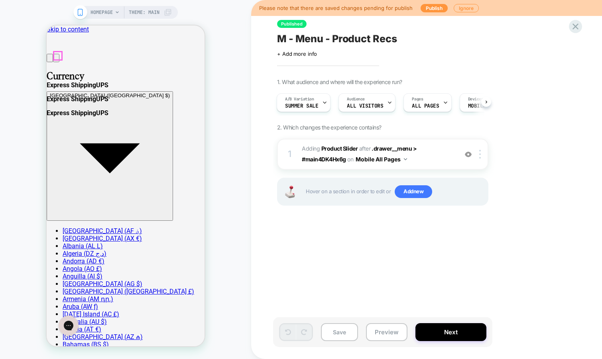
click at [439, 164] on span "#_loomi_addon_1748513949468 Adding Product Slider AFTER .drawer__menu > #main4D…" at bounding box center [378, 154] width 152 height 22
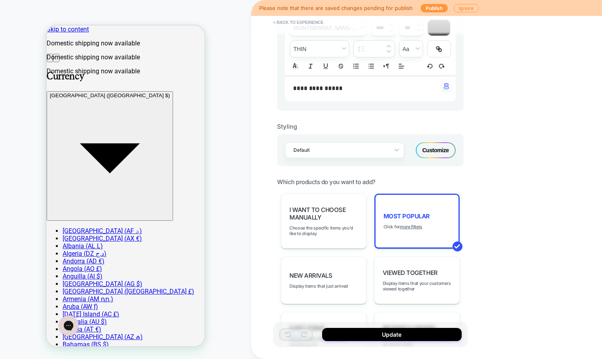
click at [434, 146] on div "Customize" at bounding box center [436, 150] width 40 height 16
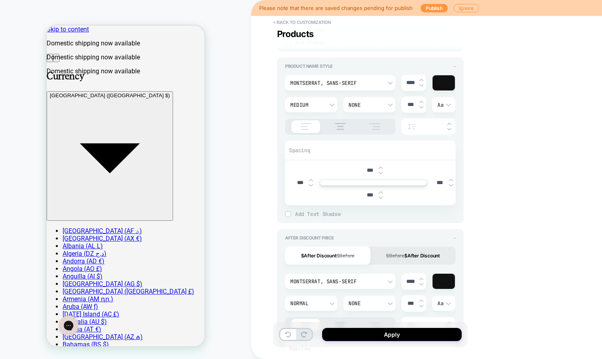
scroll to position [455, 0]
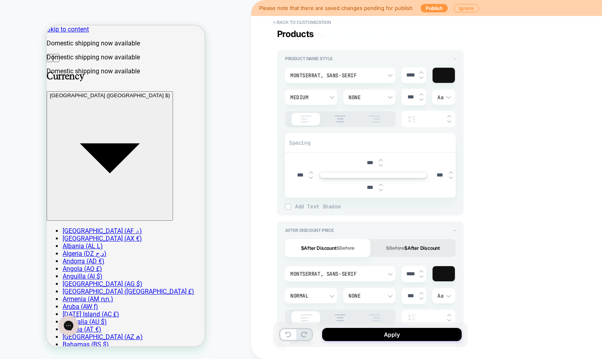
type textarea "*"
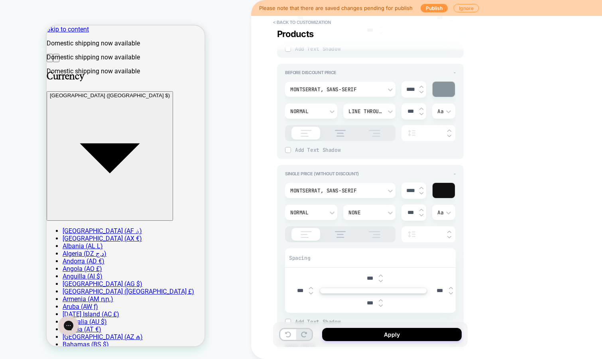
scroll to position [824, 0]
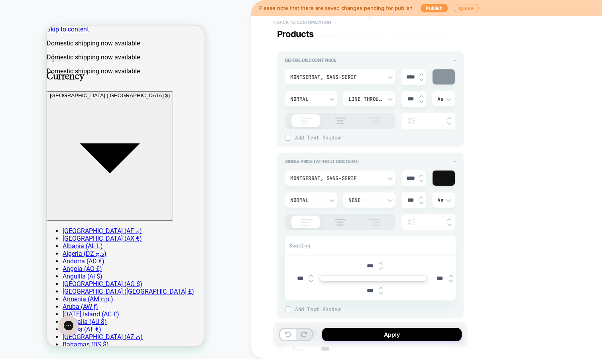
click at [284, 26] on button "< Back to customization" at bounding box center [302, 22] width 66 height 13
